Goal: Task Accomplishment & Management: Use online tool/utility

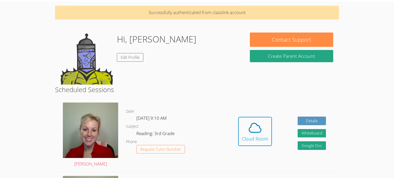
scroll to position [13, 0]
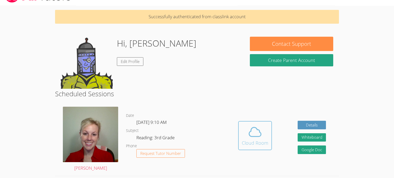
click at [249, 127] on icon at bounding box center [255, 131] width 12 height 9
click at [245, 124] on span at bounding box center [255, 131] width 26 height 15
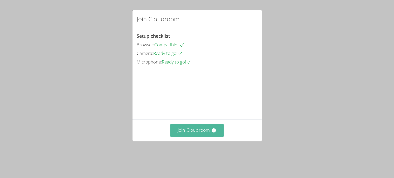
click at [214, 136] on button "Join Cloudroom" at bounding box center [196, 130] width 53 height 13
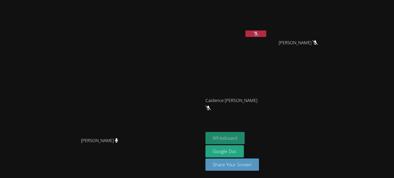
click at [245, 135] on button "Whiteboard" at bounding box center [224, 138] width 39 height 12
